Goal: Navigation & Orientation: Go to known website

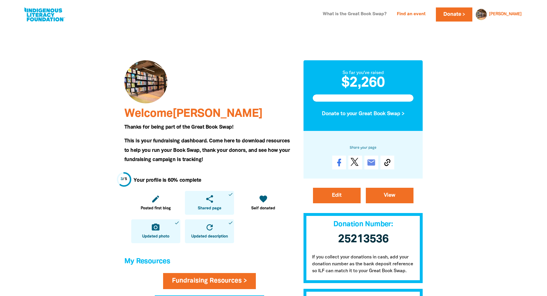
click at [374, 11] on link "What is the Great Book Swap?" at bounding box center [354, 14] width 71 height 9
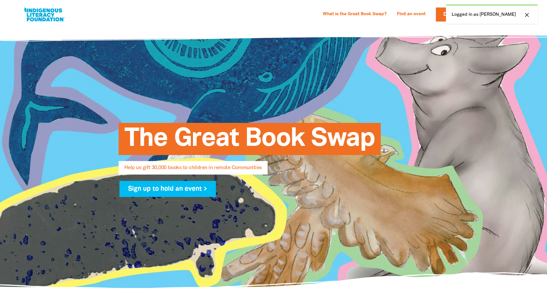
select select "AU"
click at [59, 18] on link at bounding box center [44, 15] width 43 height 18
click at [524, 15] on icon "close" at bounding box center [526, 14] width 7 height 7
